Goal: Task Accomplishment & Management: Complete application form

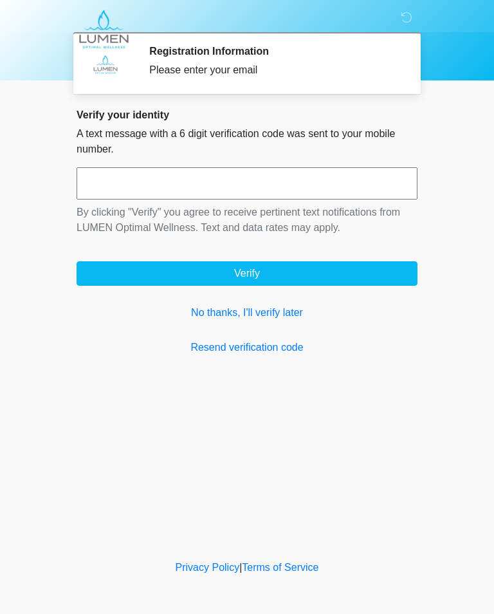
click at [138, 172] on input "text" at bounding box center [247, 183] width 341 height 32
type input "******"
click at [241, 277] on button "Verify" at bounding box center [247, 273] width 341 height 24
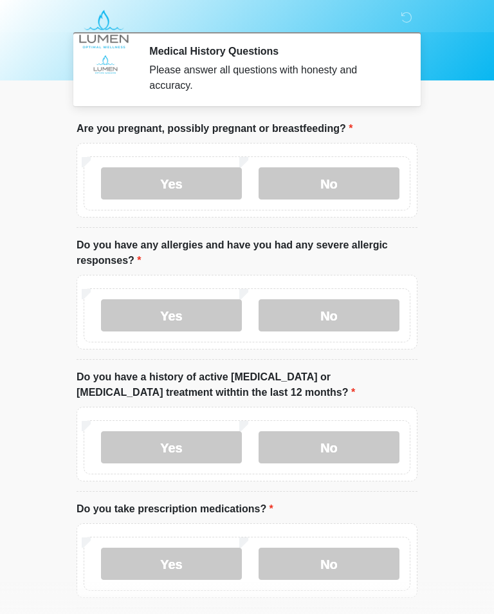
click at [327, 180] on label "No" at bounding box center [329, 183] width 141 height 32
click at [152, 319] on label "Yes" at bounding box center [171, 315] width 141 height 32
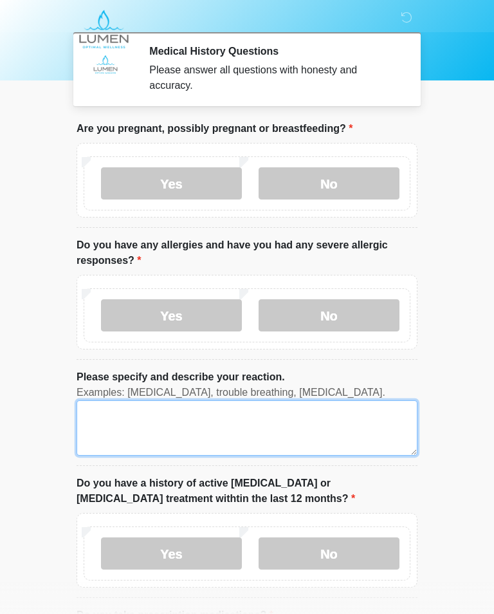
click at [234, 430] on textarea "Please specify and describe your reaction." at bounding box center [247, 427] width 341 height 55
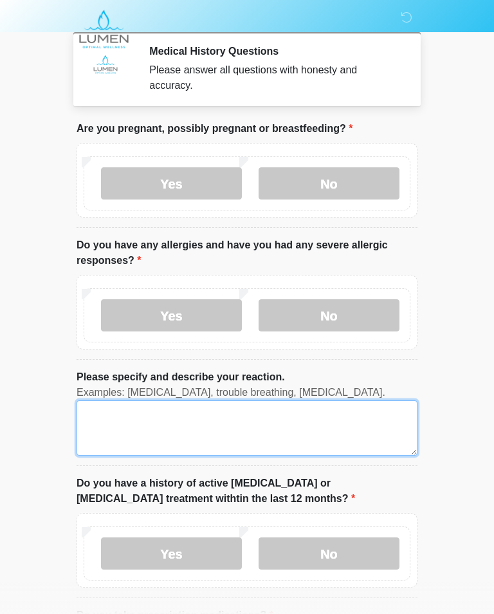
scroll to position [17, 0]
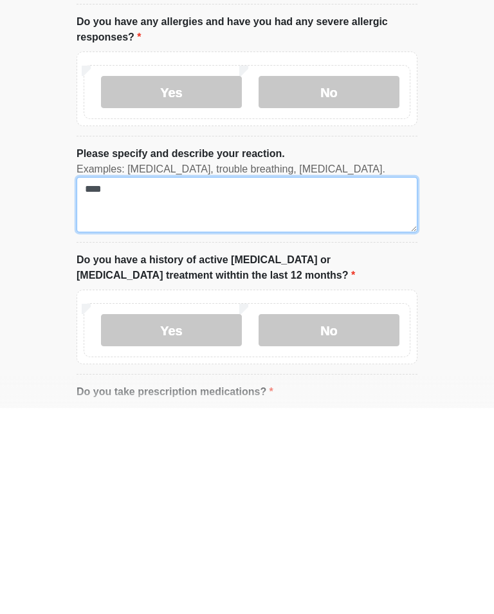
type textarea "****"
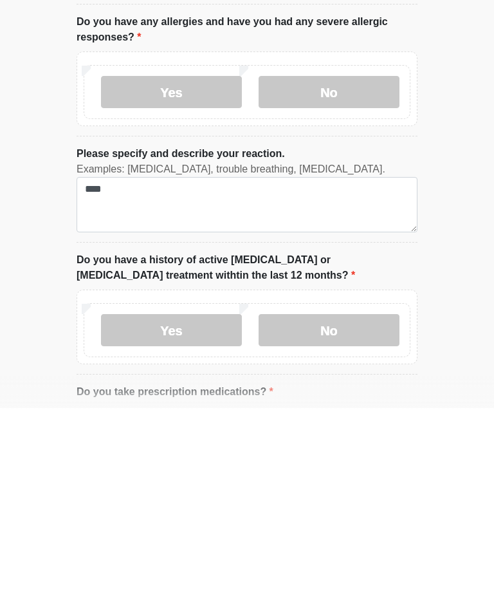
click at [347, 520] on label "No" at bounding box center [329, 536] width 141 height 32
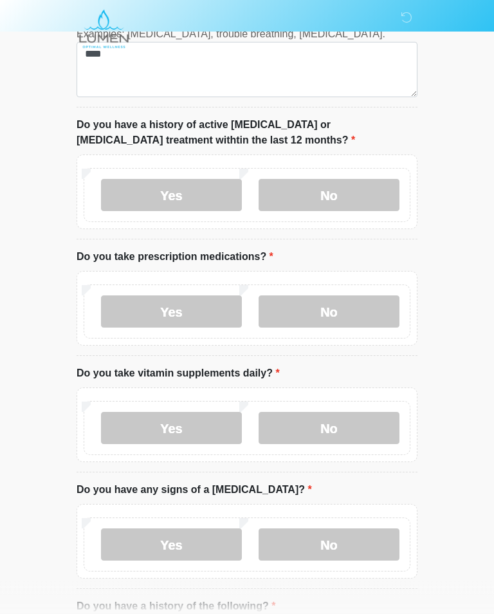
click at [193, 314] on label "Yes" at bounding box center [171, 312] width 141 height 32
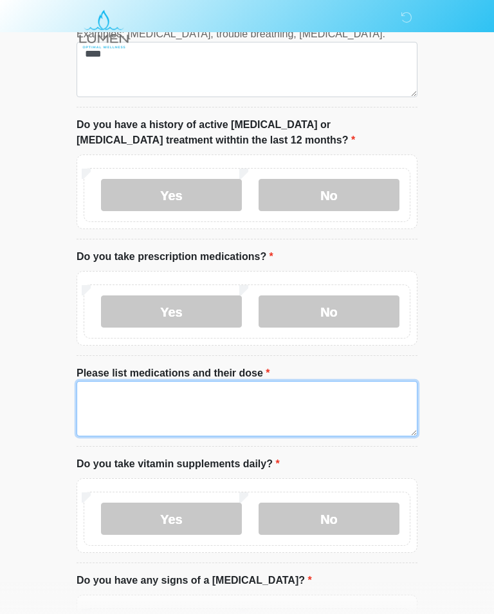
click at [122, 398] on textarea "Please list medications and their dose" at bounding box center [247, 408] width 341 height 55
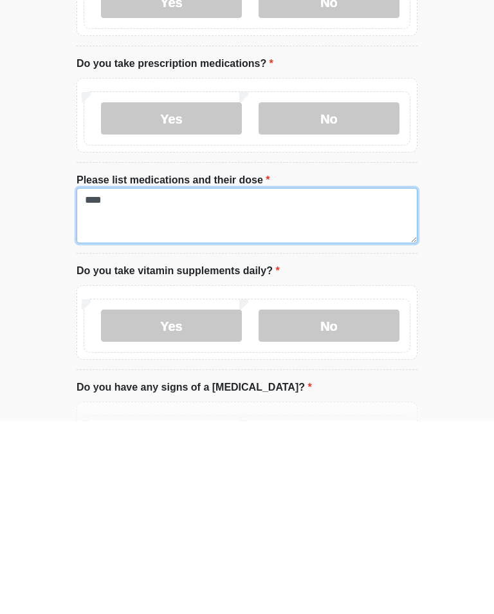
type textarea "****"
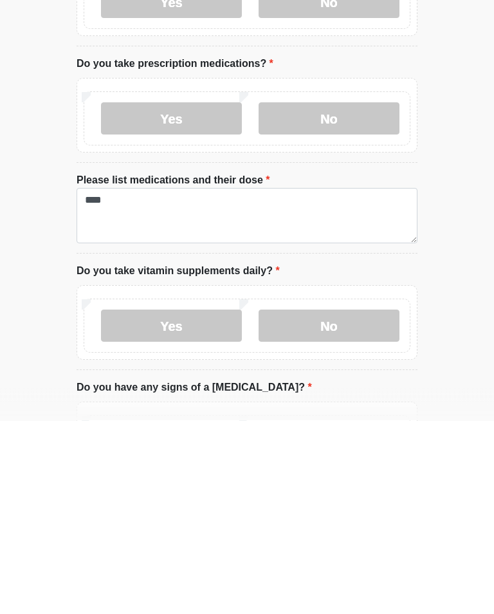
click at [192, 503] on label "Yes" at bounding box center [171, 519] width 141 height 32
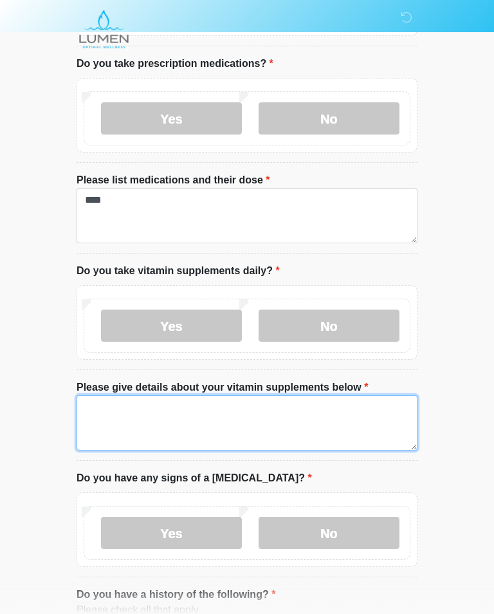
click at [211, 428] on textarea "Please give details about your vitamin supplements below" at bounding box center [247, 422] width 341 height 55
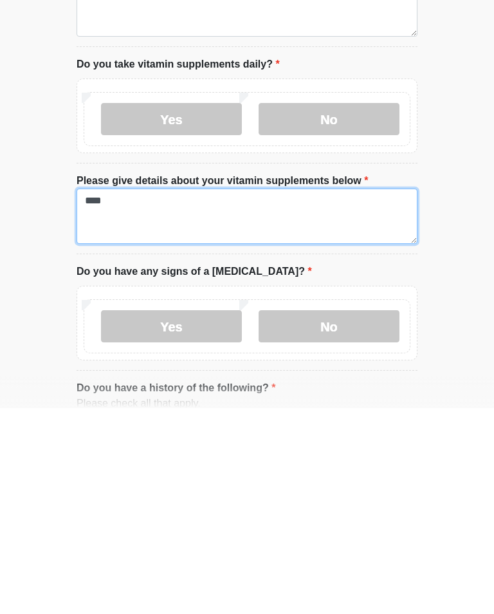
type textarea "****"
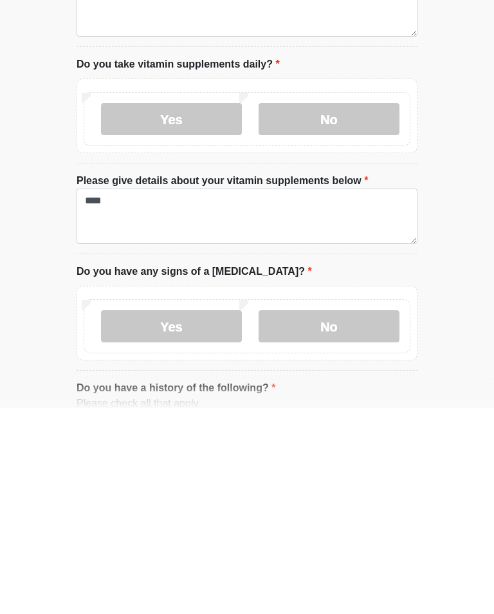
click at [344, 516] on label "No" at bounding box center [329, 532] width 141 height 32
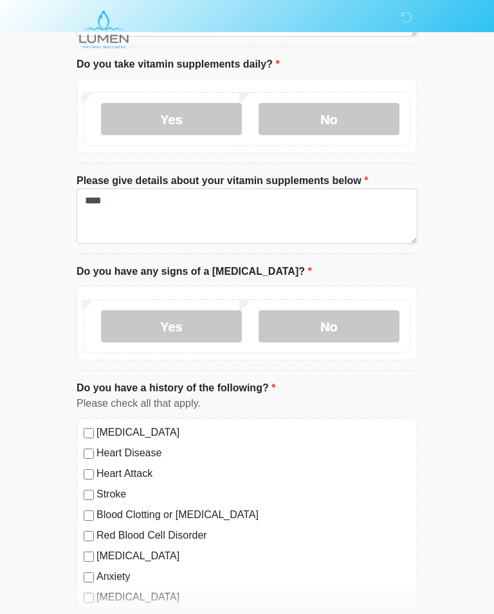
click at [89, 421] on div "[MEDICAL_DATA] Heart Disease Heart Attack Stroke Blood Clotting or [MEDICAL_DAT…" at bounding box center [247, 548] width 341 height 261
click at [81, 429] on div "[MEDICAL_DATA] Heart Disease Heart Attack Stroke Blood Clotting or [MEDICAL_DAT…" at bounding box center [247, 548] width 341 height 261
click at [81, 427] on div "[MEDICAL_DATA] Heart Disease Heart Attack Stroke Blood Clotting or [MEDICAL_DAT…" at bounding box center [247, 548] width 341 height 261
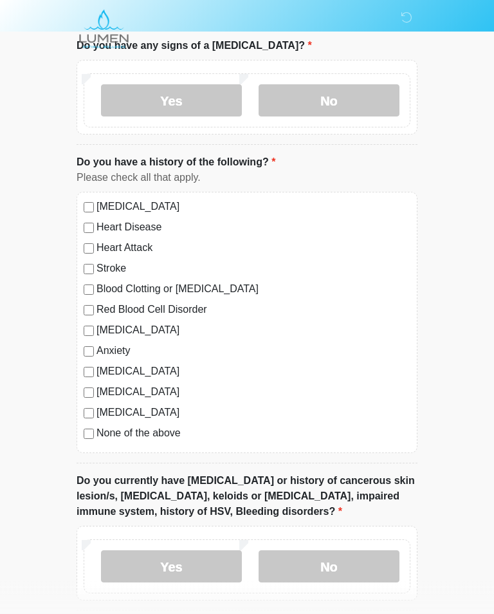
scroll to position [985, 0]
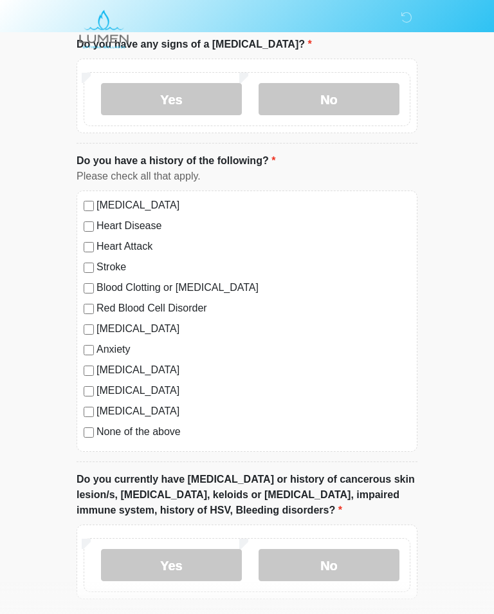
click at [332, 549] on label "No" at bounding box center [329, 565] width 141 height 32
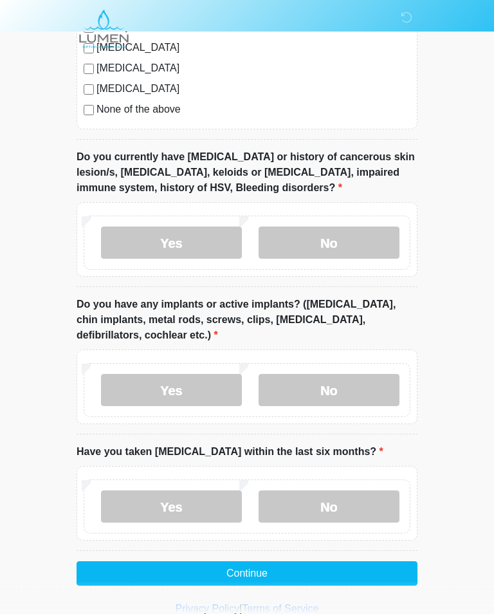
scroll to position [1325, 0]
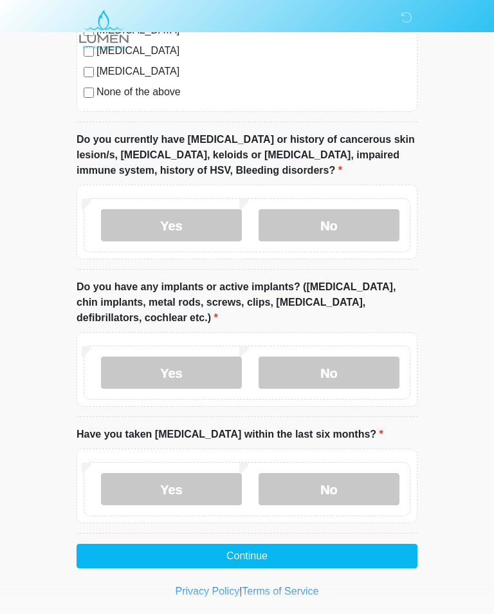
click at [325, 356] on label "No" at bounding box center [329, 372] width 141 height 32
click at [341, 495] on label "No" at bounding box center [329, 489] width 141 height 32
click at [250, 560] on button "Continue" at bounding box center [247, 556] width 341 height 24
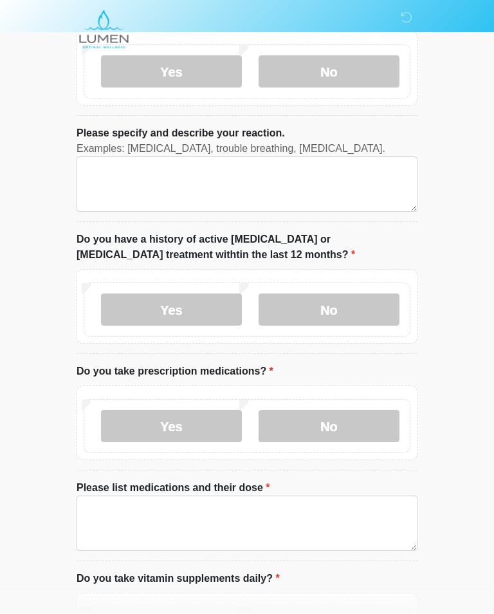
scroll to position [0, 0]
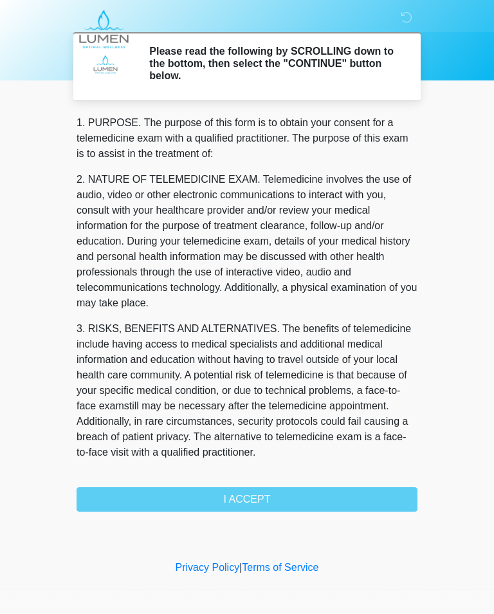
click at [281, 504] on div "1. PURPOSE. The purpose of this form is to obtain your consent for a telemedici…" at bounding box center [247, 313] width 341 height 396
click at [264, 497] on div "1. PURPOSE. The purpose of this form is to obtain your consent for a telemedici…" at bounding box center [247, 313] width 341 height 396
click at [264, 503] on div "1. PURPOSE. The purpose of this form is to obtain your consent for a telemedici…" at bounding box center [247, 313] width 341 height 396
click at [251, 499] on div "1. PURPOSE. The purpose of this form is to obtain your consent for a telemedici…" at bounding box center [247, 313] width 341 height 396
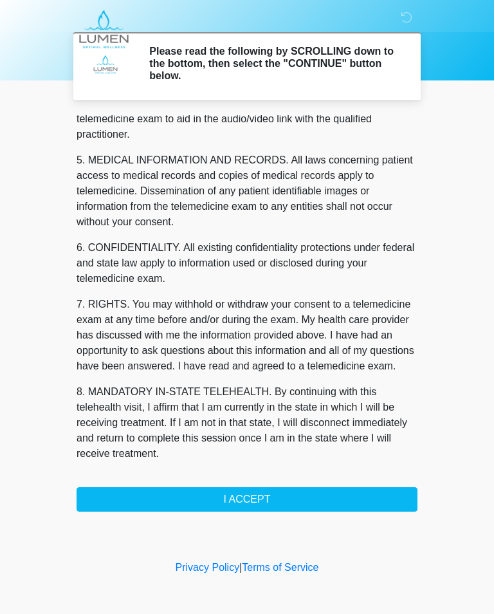
scroll to position [405, 0]
click at [279, 492] on button "I ACCEPT" at bounding box center [247, 499] width 341 height 24
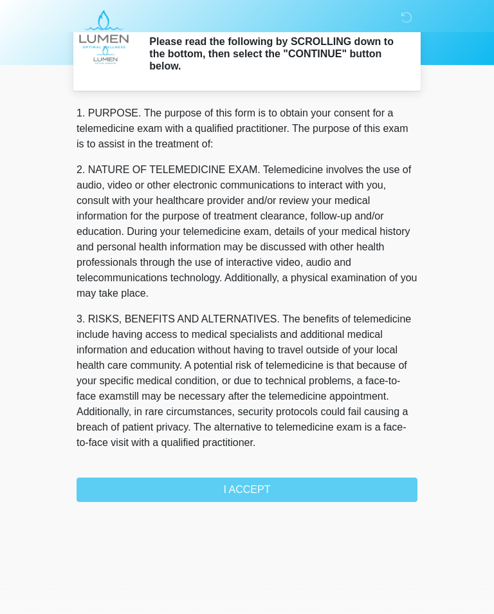
scroll to position [0, 0]
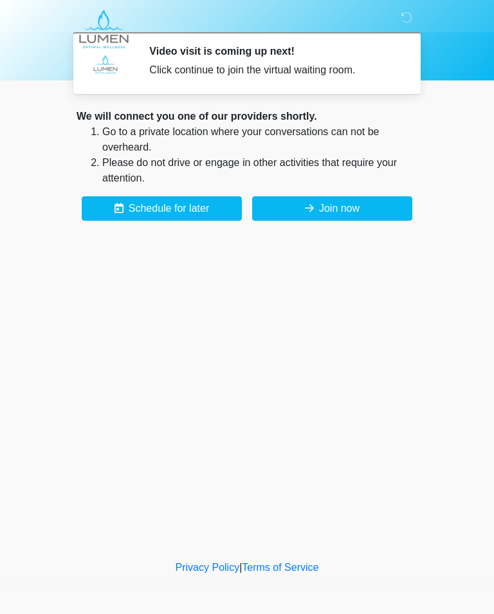
click at [372, 209] on button "Join now" at bounding box center [332, 208] width 160 height 24
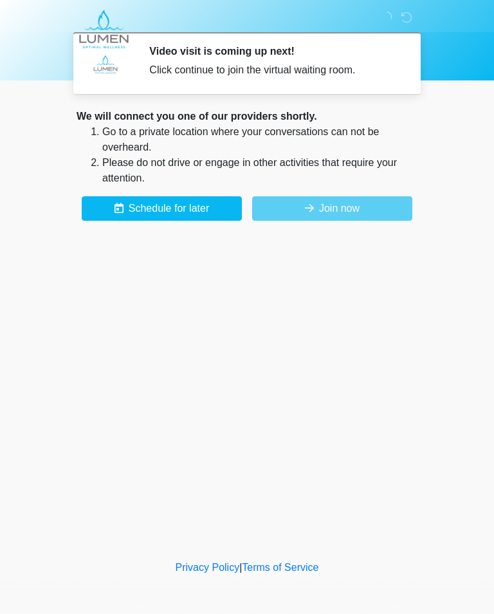
click at [381, 602] on div "Privacy Policy | Terms of Service" at bounding box center [247, 587] width 494 height 54
